Goal: Task Accomplishment & Management: Manage account settings

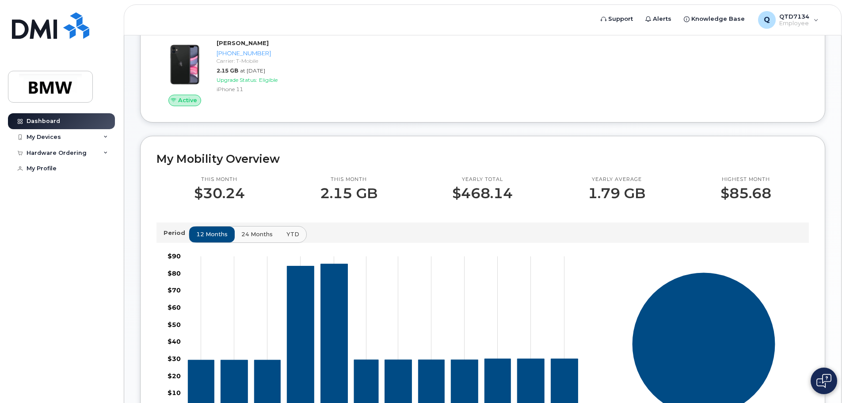
scroll to position [131, 0]
click at [113, 154] on div "Hardware Ordering" at bounding box center [61, 153] width 107 height 16
click at [103, 167] on link "New Order" at bounding box center [68, 168] width 91 height 17
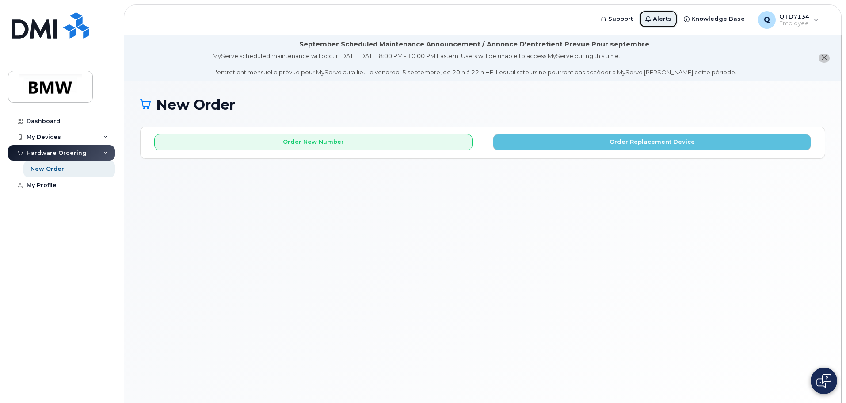
click at [676, 18] on link "Alerts" at bounding box center [658, 19] width 38 height 18
click at [39, 187] on div "My Profile" at bounding box center [42, 185] width 30 height 7
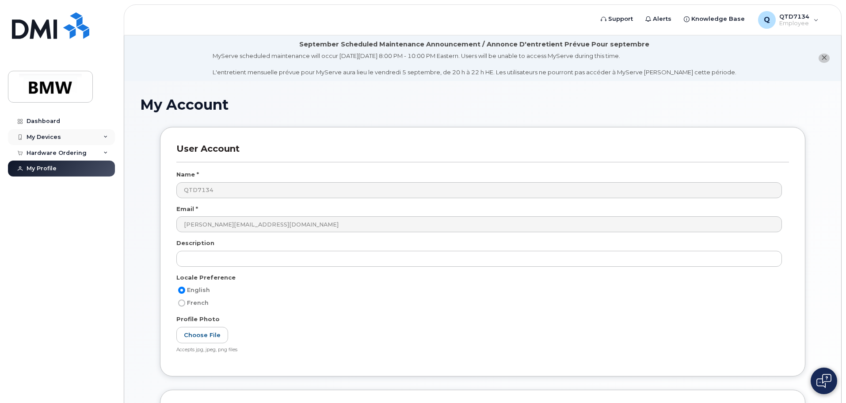
click at [63, 132] on div "My Devices" at bounding box center [61, 137] width 107 height 16
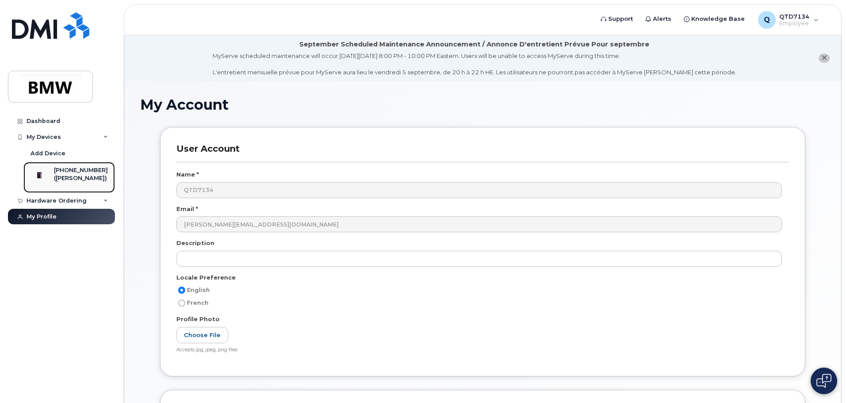
click at [75, 173] on div "[PHONE_NUMBER]" at bounding box center [81, 170] width 54 height 8
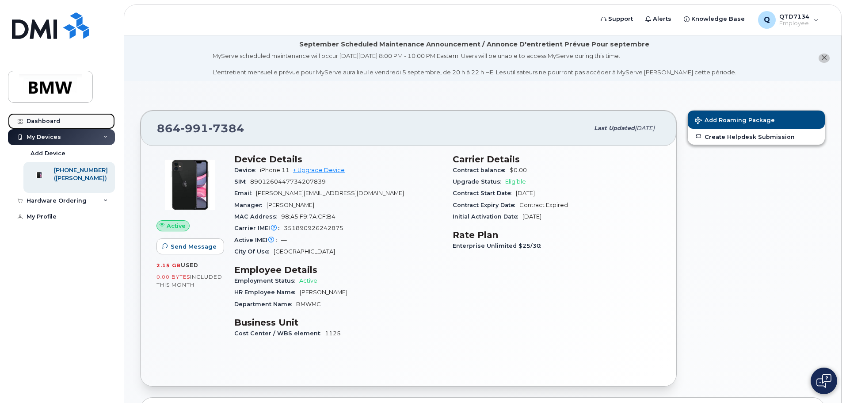
click at [83, 127] on link "Dashboard" at bounding box center [61, 121] width 107 height 16
